Goal: Task Accomplishment & Management: Manage account settings

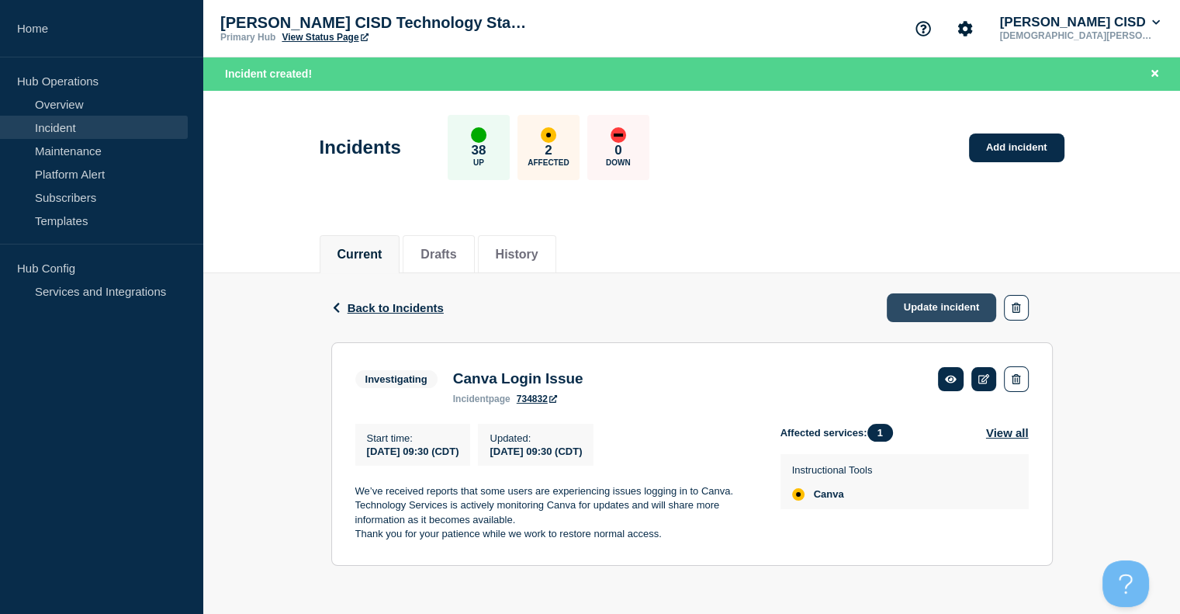
scroll to position [3, 0]
click at [965, 300] on link "Update incident" at bounding box center [942, 307] width 110 height 29
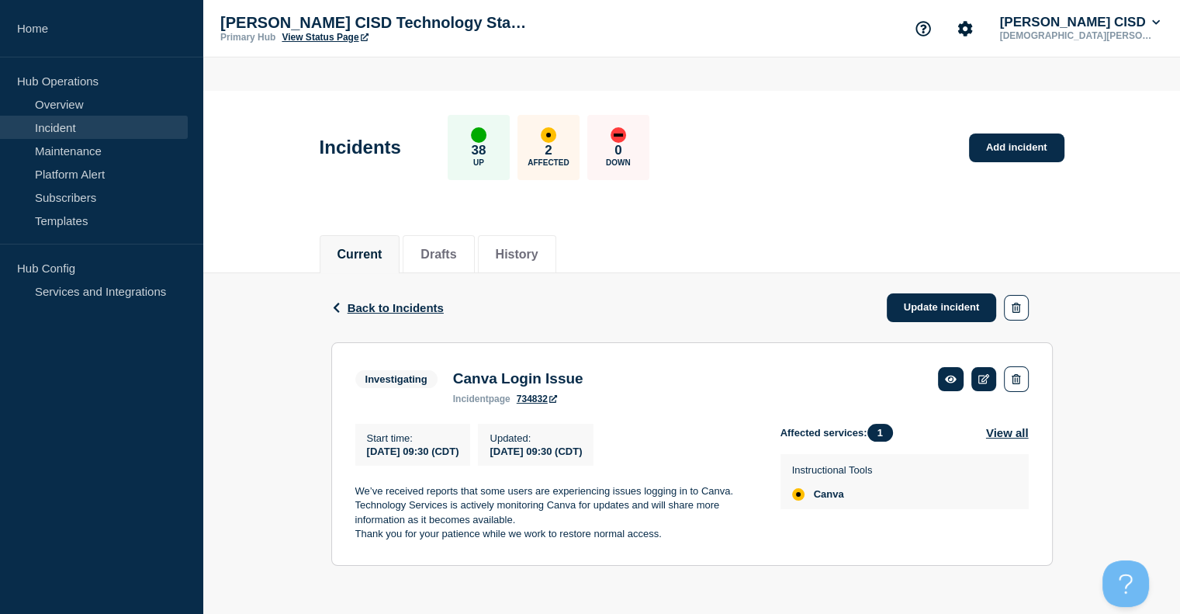
scroll to position [0, 0]
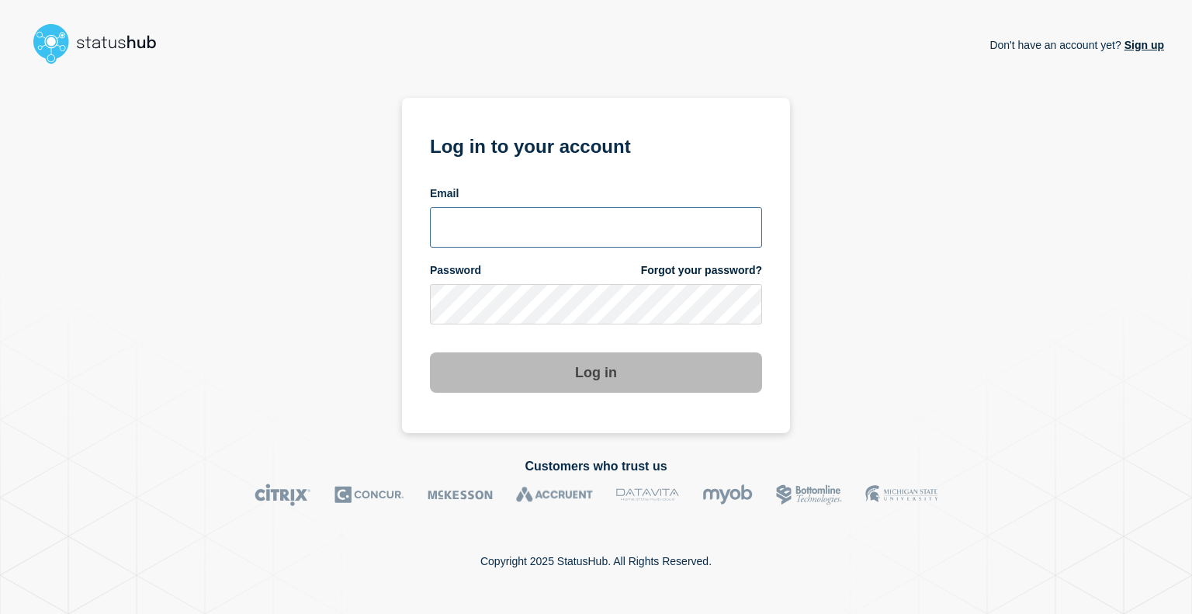
type input "kguthery@lcisd.org"
click at [518, 377] on button "Log in" at bounding box center [596, 372] width 332 height 40
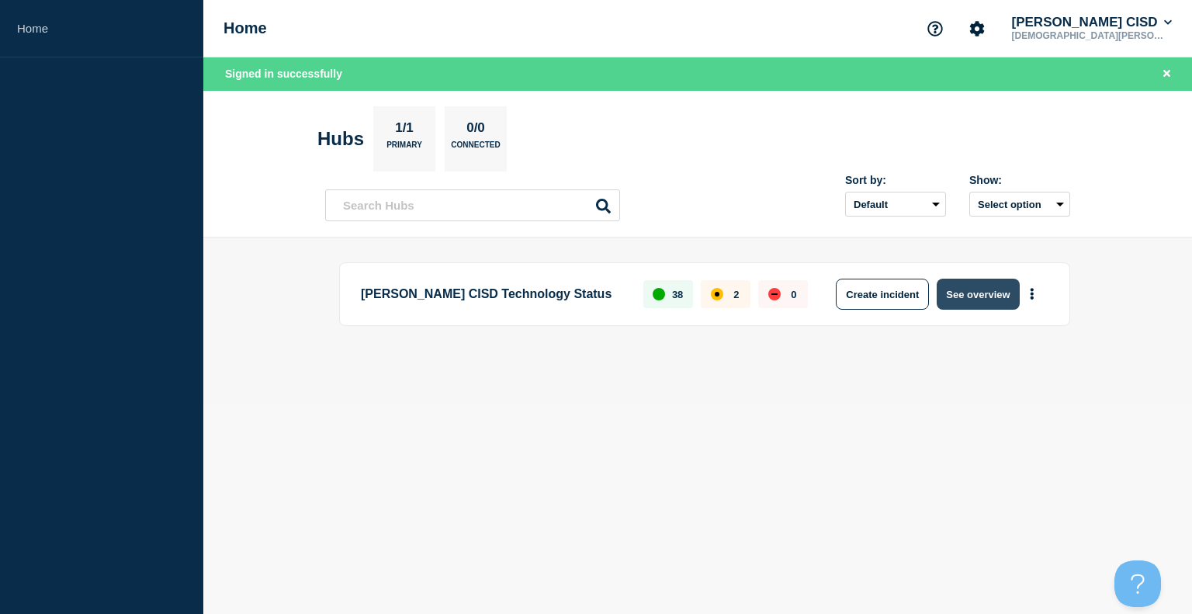
click at [974, 290] on button "See overview" at bounding box center [978, 294] width 82 height 31
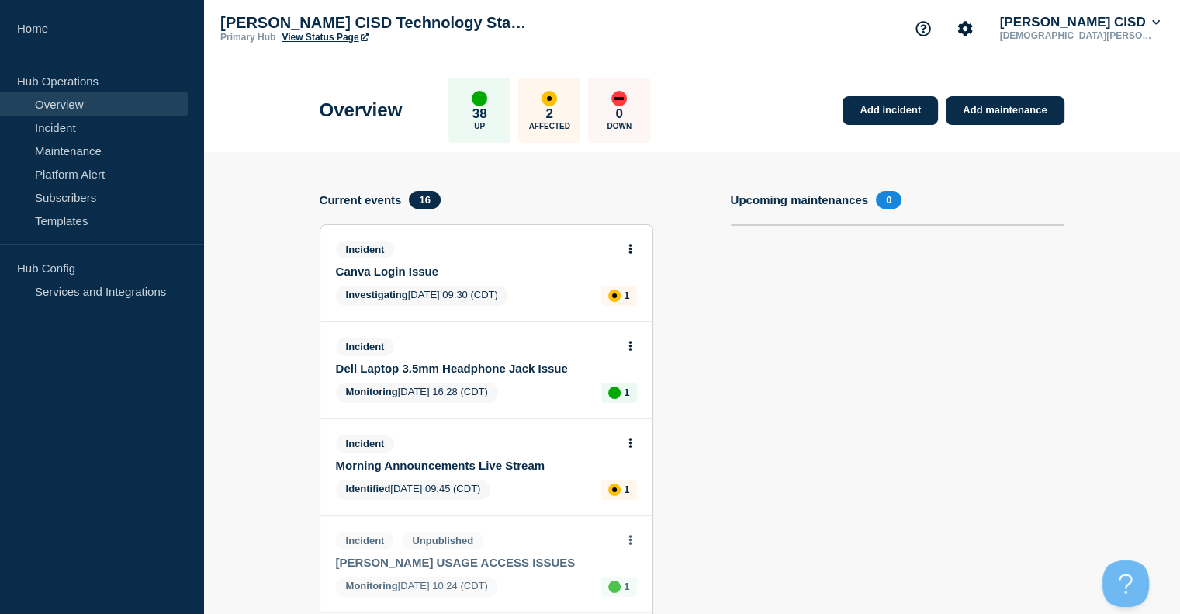
click at [633, 244] on button at bounding box center [630, 249] width 13 height 13
click at [636, 308] on link "Update incident" at bounding box center [629, 306] width 75 height 12
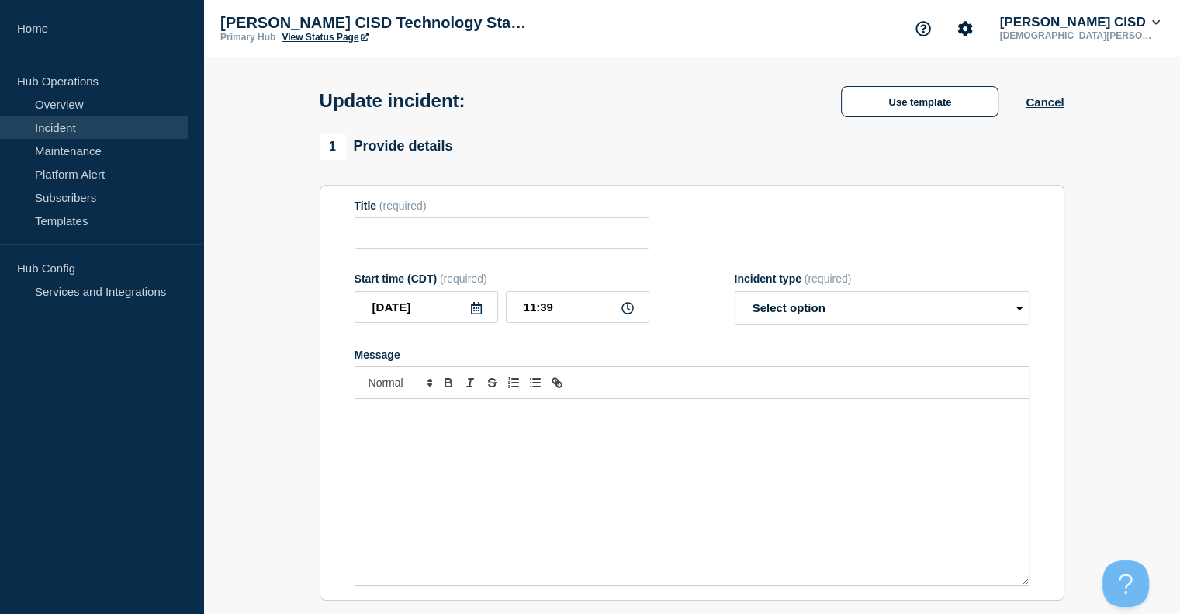
type input "Canva Login Issue"
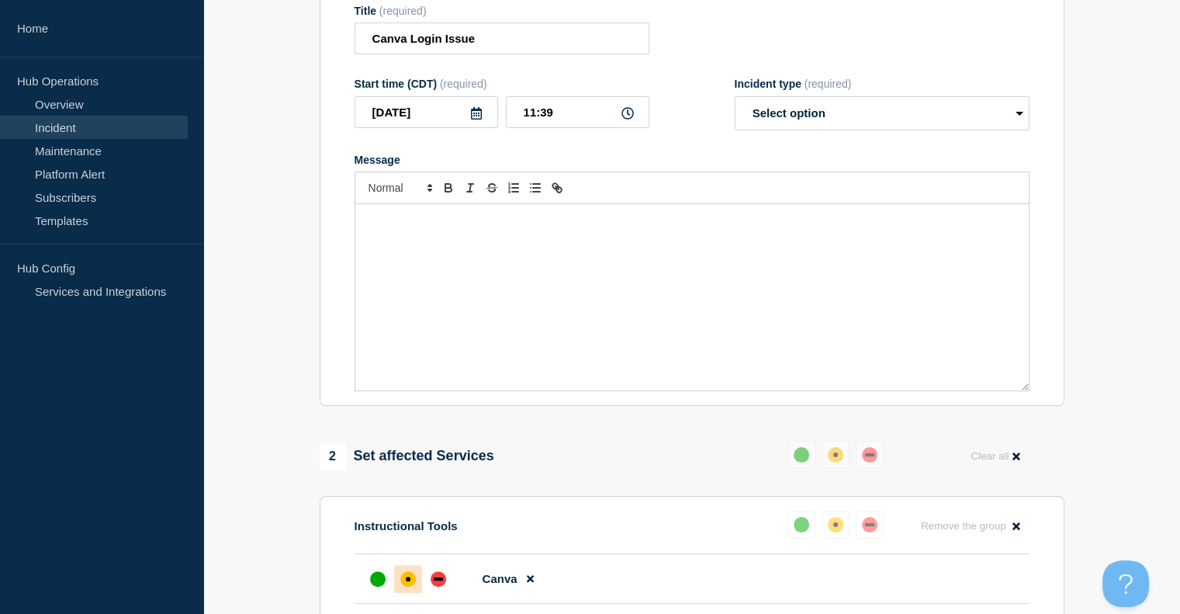
scroll to position [233, 0]
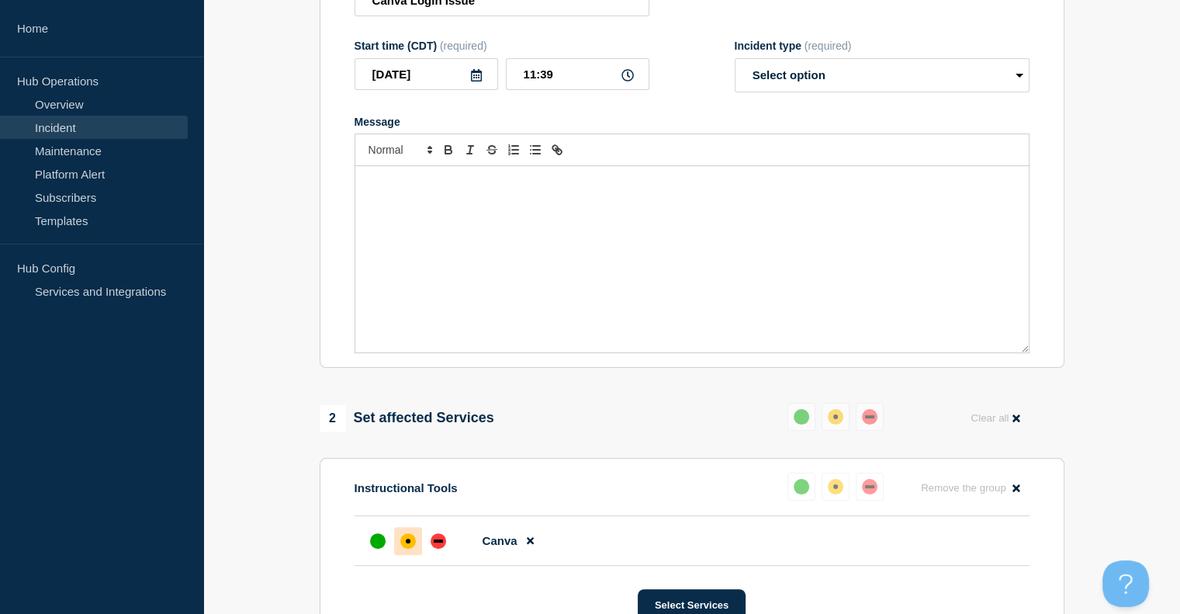
click at [506, 220] on div "Message" at bounding box center [692, 259] width 674 height 186
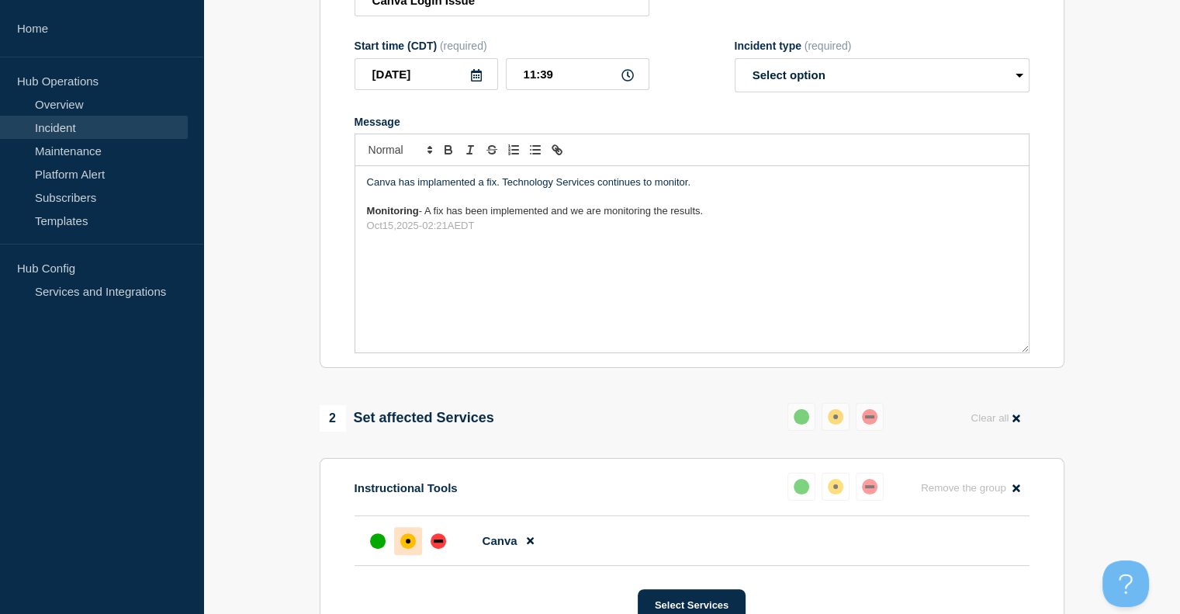
click at [395, 204] on p "Message" at bounding box center [692, 197] width 650 height 14
click at [446, 189] on p "Canva has implamented a fix. Technology Services continues to monitor." at bounding box center [692, 182] width 650 height 14
click at [374, 203] on p "Message" at bounding box center [692, 197] width 650 height 14
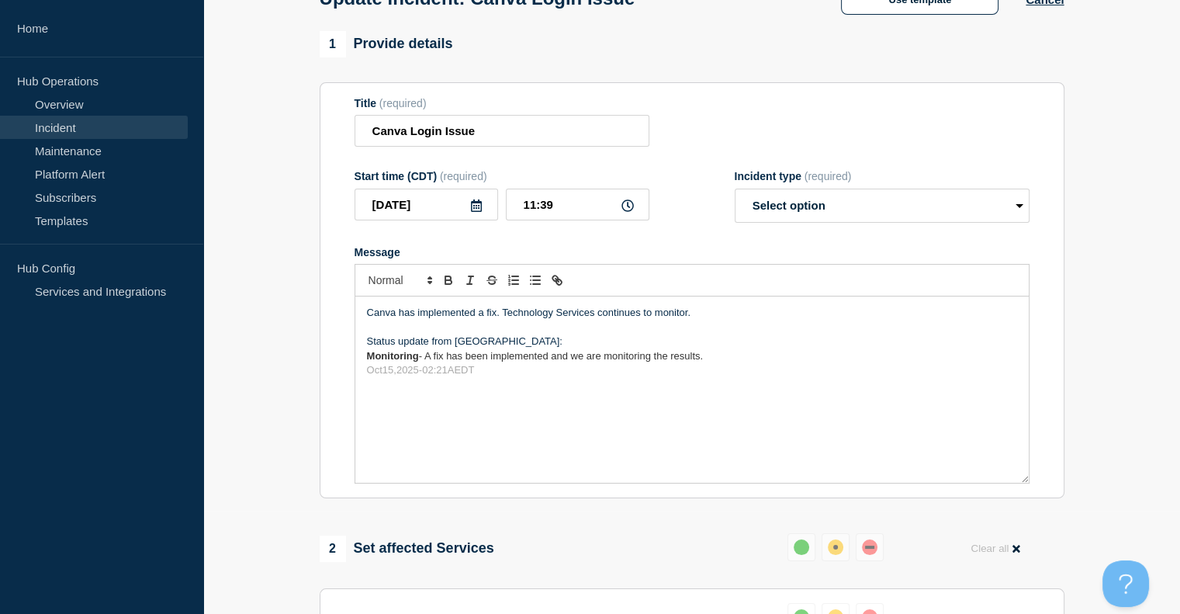
scroll to position [0, 0]
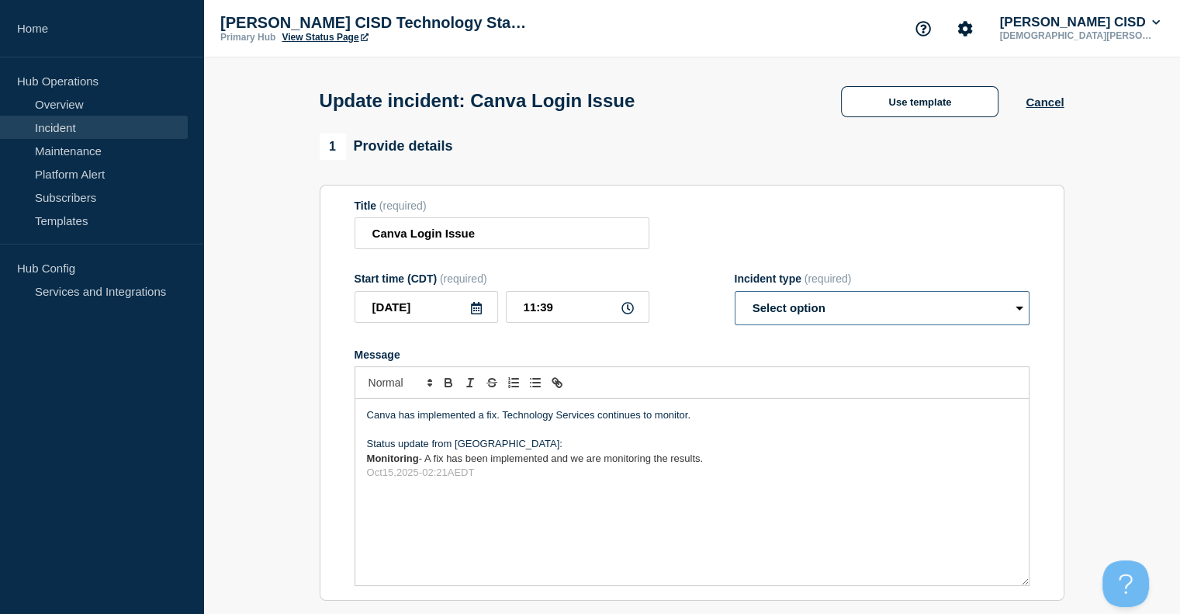
click at [840, 321] on select "Select option Investigating Identified Monitoring Resolved" at bounding box center [882, 308] width 295 height 34
select select "monitoring"
click at [735, 296] on select "Select option Investigating Identified Monitoring Resolved" at bounding box center [882, 308] width 295 height 34
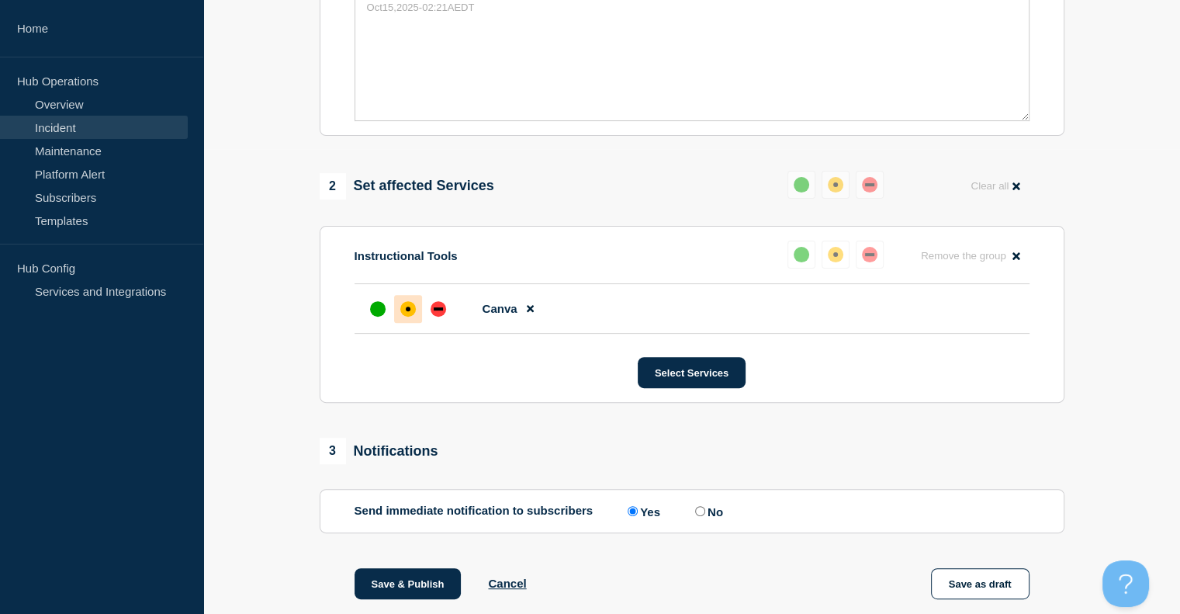
scroll to position [466, 0]
click at [375, 316] on div "up" at bounding box center [378, 308] width 16 height 16
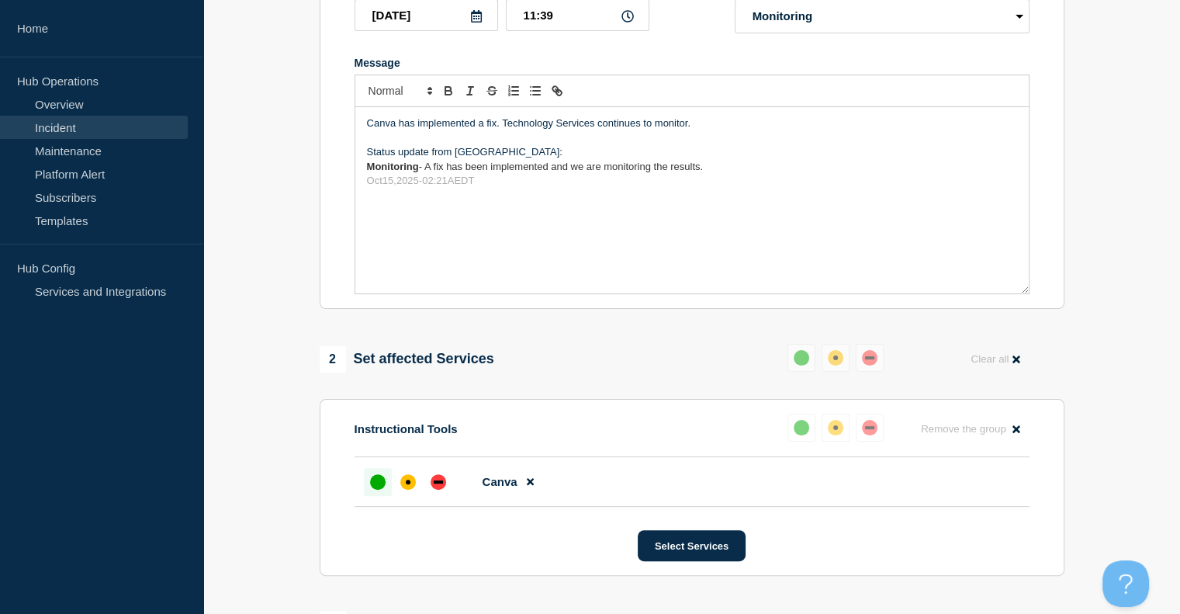
scroll to position [155, 0]
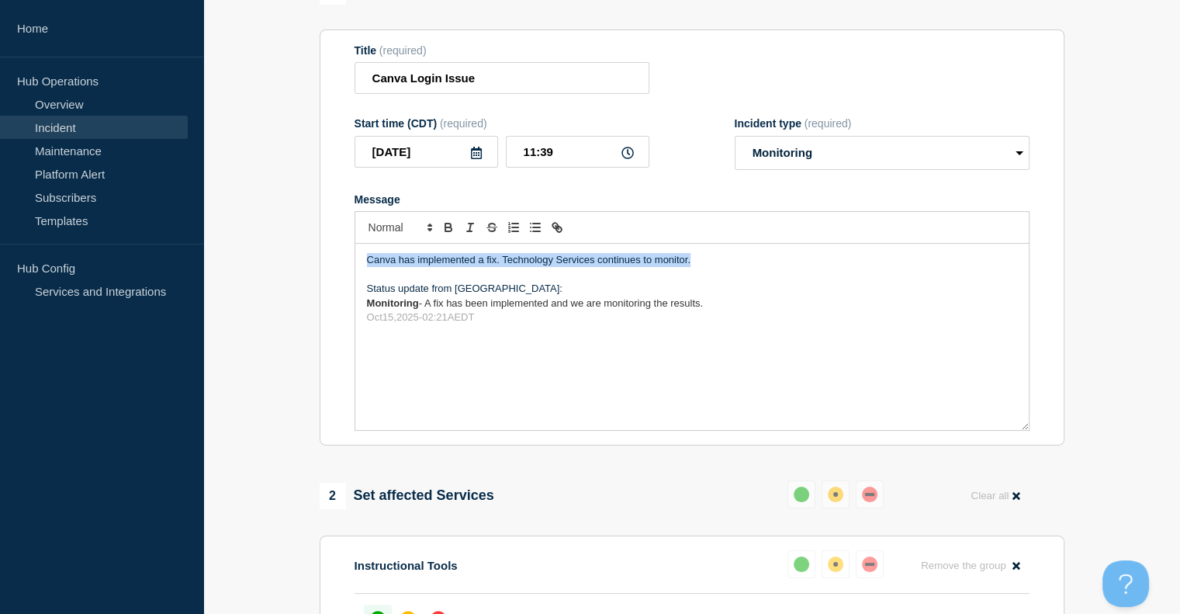
drag, startPoint x: 705, startPoint y: 265, endPoint x: 318, endPoint y: 251, distance: 387.4
click at [318, 251] on div "1 Provide details Title (required) Canva Login Issue Start time (CDT) (required…" at bounding box center [691, 526] width 763 height 1096
copy p "Canva has implemented a fix. Technology Services continues to monitor."
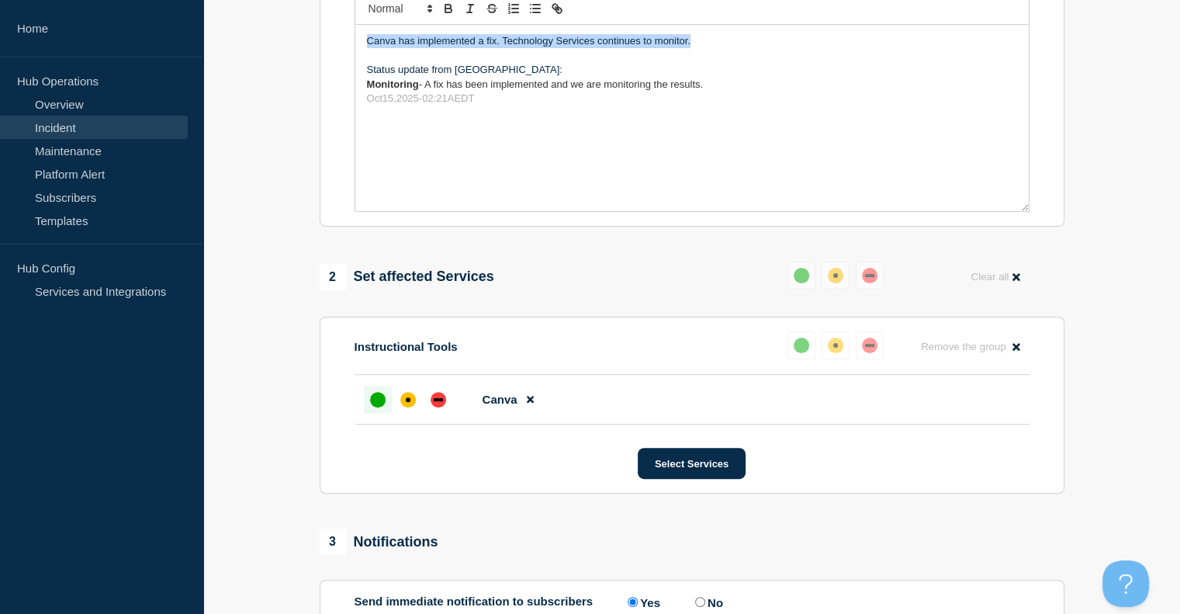
scroll to position [466, 0]
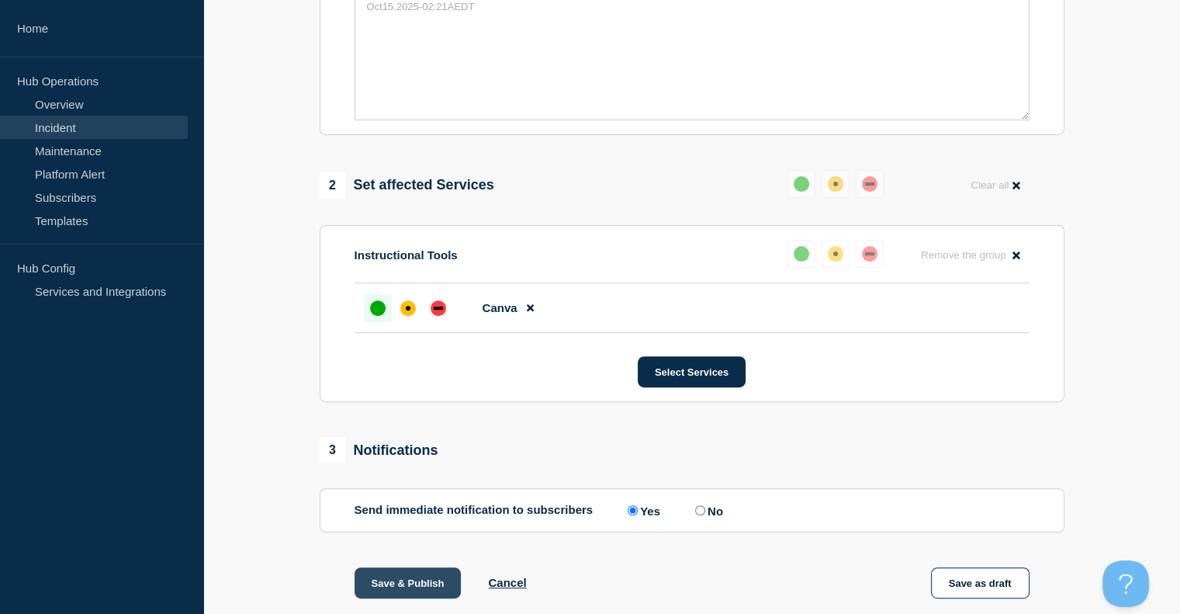
click at [438, 594] on button "Save & Publish" at bounding box center [408, 582] width 107 height 31
